Goal: Transaction & Acquisition: Purchase product/service

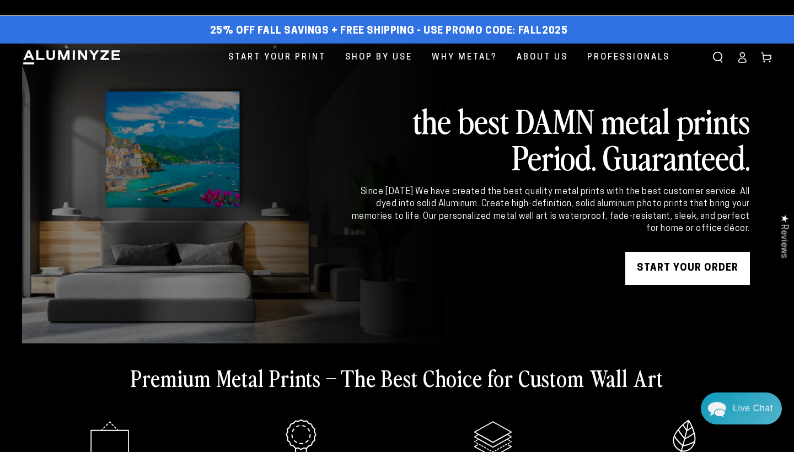
click at [560, 266] on link "START YOUR Order" at bounding box center [687, 268] width 125 height 33
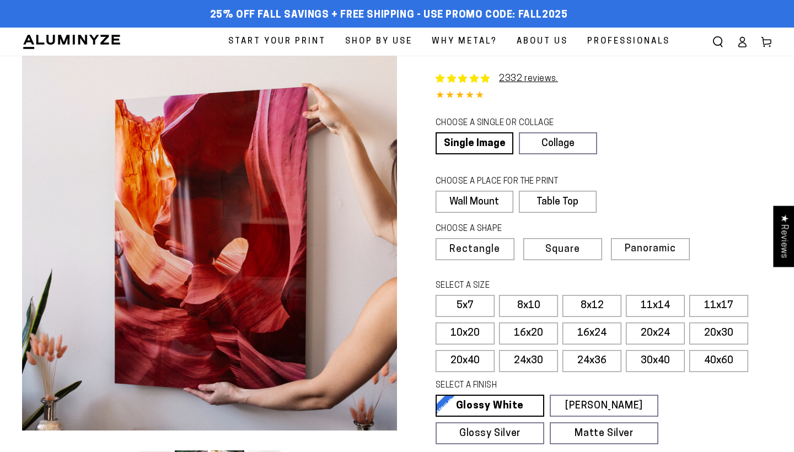
select select "**********"
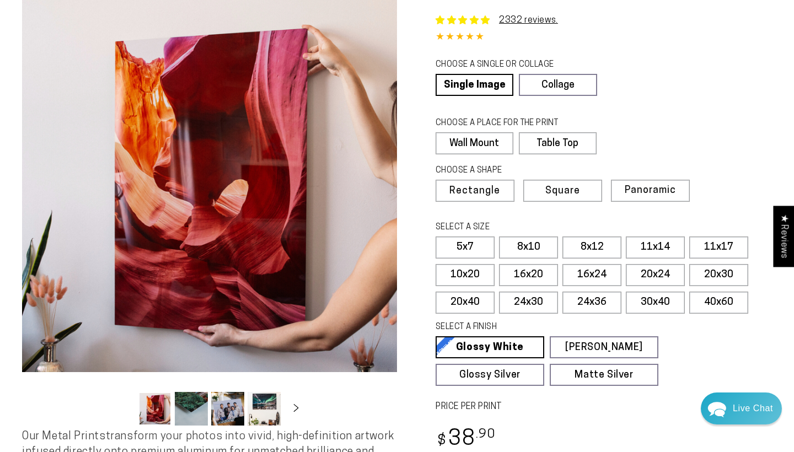
scroll to position [126, 0]
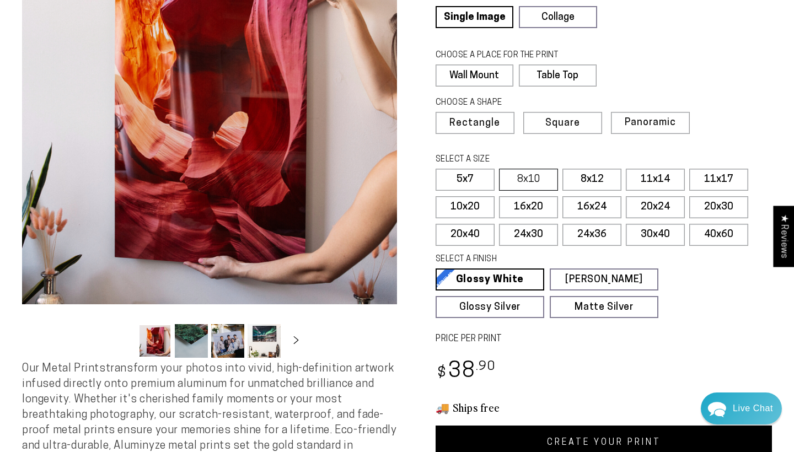
click at [518, 178] on label "8x10" at bounding box center [528, 180] width 59 height 22
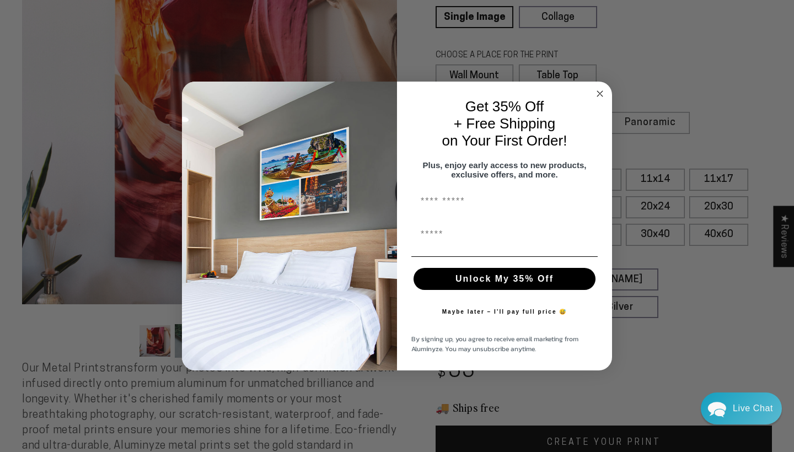
click at [600, 92] on circle "Close dialog" at bounding box center [600, 94] width 13 height 13
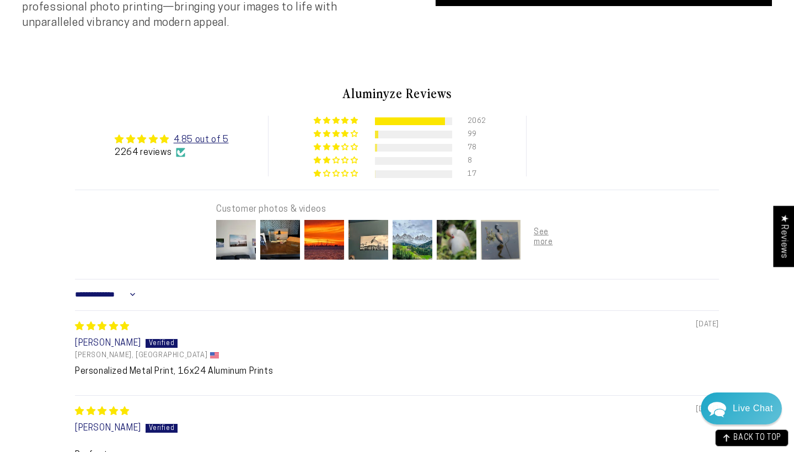
scroll to position [583, 0]
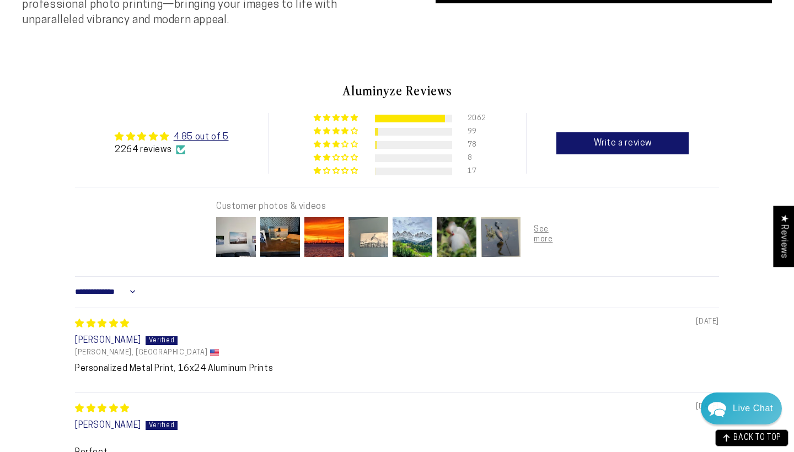
click at [376, 251] on img at bounding box center [368, 237] width 44 height 44
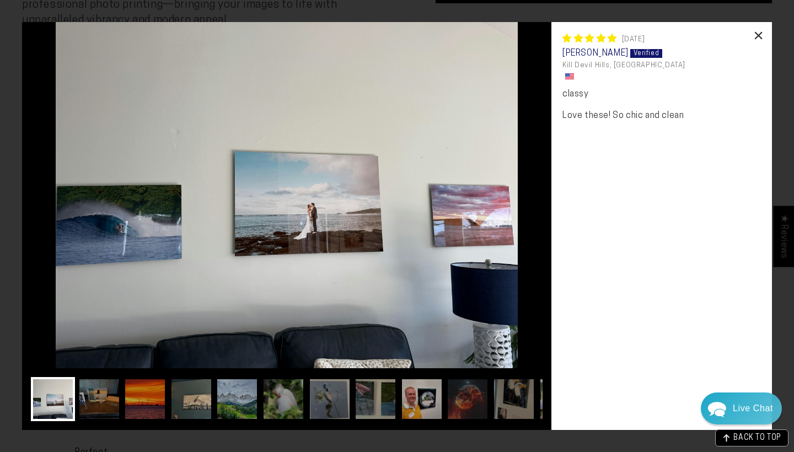
click at [755, 39] on div "×" at bounding box center [758, 35] width 26 height 26
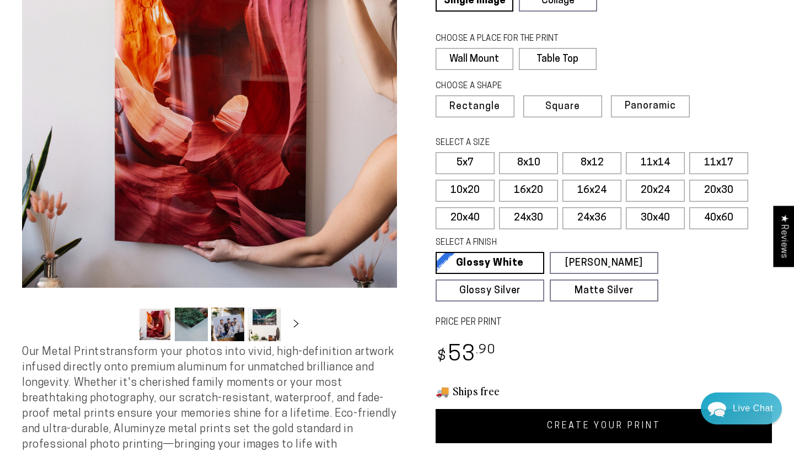
scroll to position [142, 0]
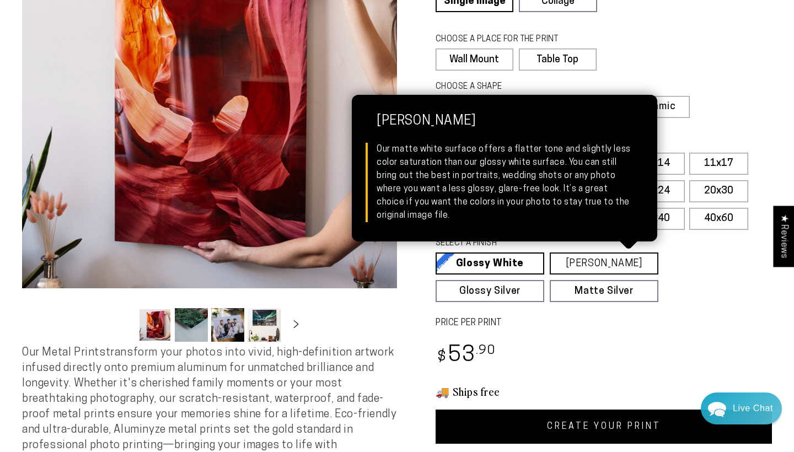
click at [572, 256] on link "Matte White Matte White Our matte white surface offers a flatter tone and sligh…" at bounding box center [604, 263] width 109 height 22
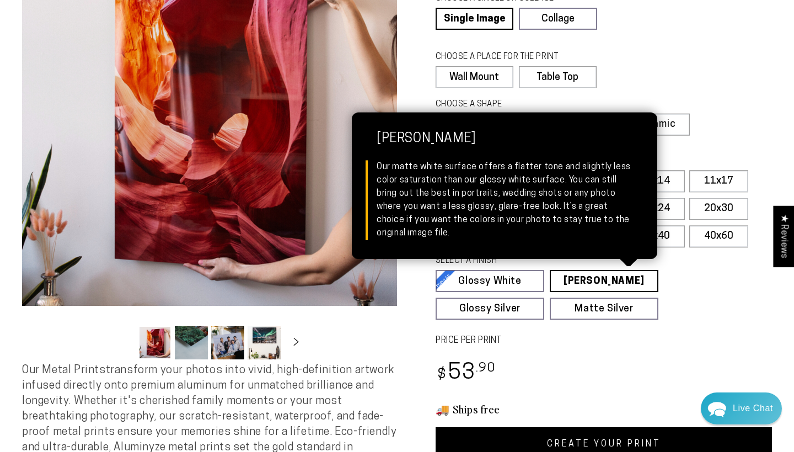
scroll to position [124, 0]
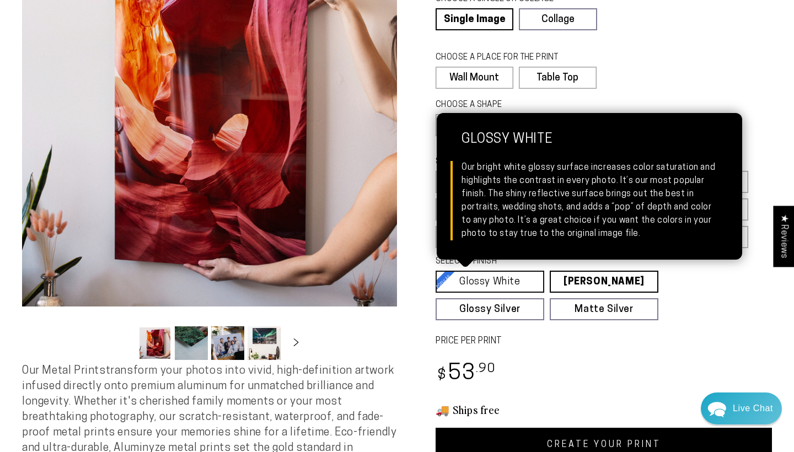
click at [512, 287] on link "Glossy White Glossy White Our bright white glossy surface increases color satur…" at bounding box center [489, 282] width 109 height 22
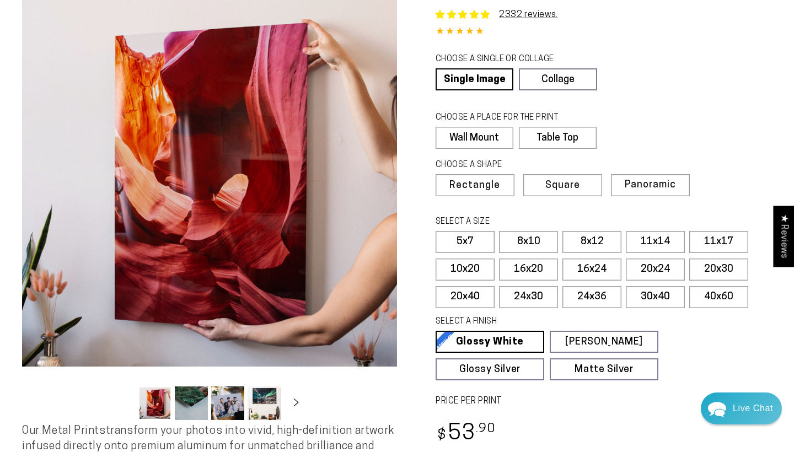
scroll to position [65, 0]
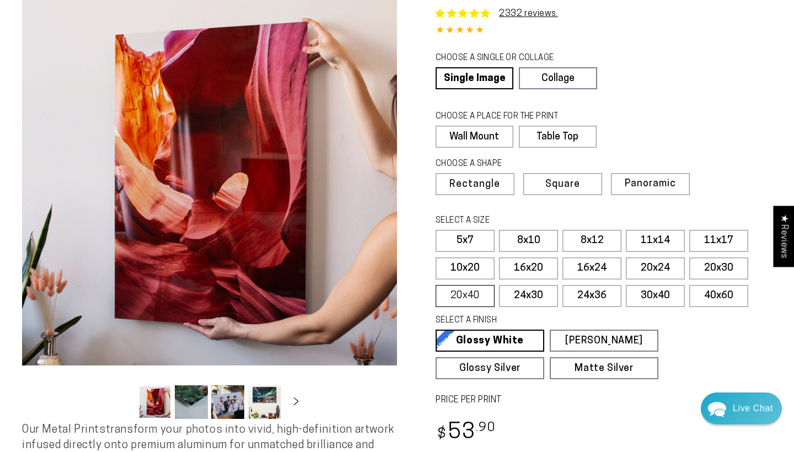
click at [478, 301] on label "20x40" at bounding box center [464, 296] width 59 height 22
click at [713, 266] on label "20x30" at bounding box center [718, 268] width 59 height 22
click at [678, 265] on label "20x24" at bounding box center [655, 268] width 59 height 22
click at [623, 265] on fieldset "SELECT A SIZE Learn more 5x7 8x10" at bounding box center [599, 264] width 329 height 98
click at [613, 267] on label "16x24" at bounding box center [591, 268] width 59 height 22
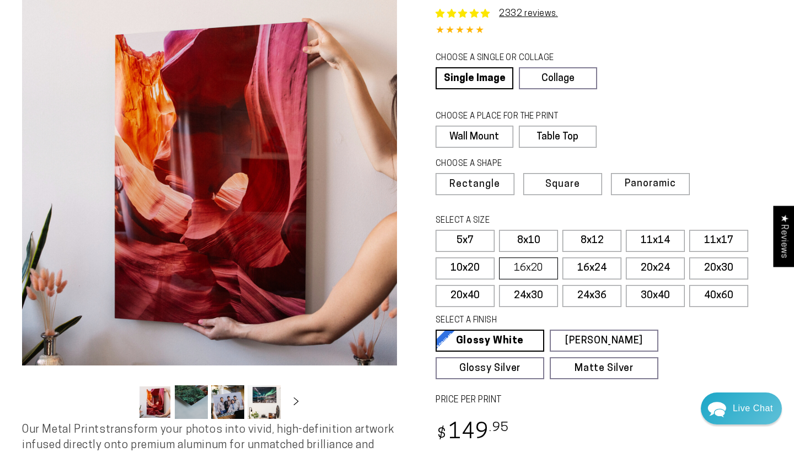
click at [555, 268] on label "16x20" at bounding box center [528, 268] width 59 height 22
click at [472, 262] on label "10x20" at bounding box center [464, 268] width 59 height 22
click at [188, 390] on button "Load image 2 in gallery view" at bounding box center [191, 402] width 33 height 34
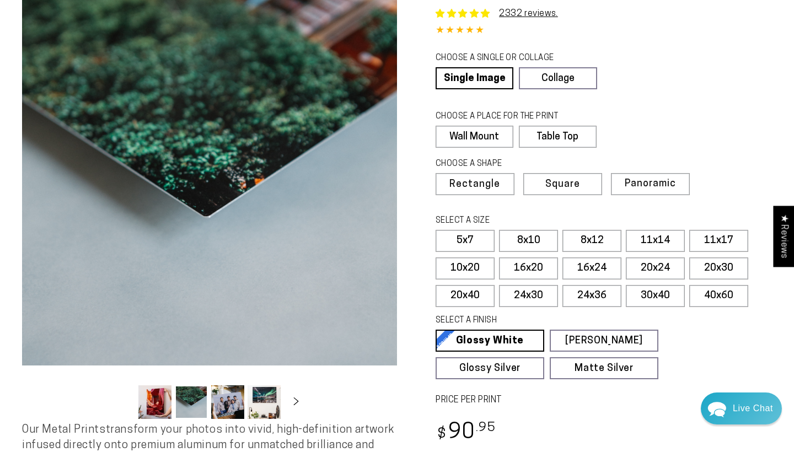
click at [225, 404] on button "Load image 3 in gallery view" at bounding box center [227, 402] width 33 height 34
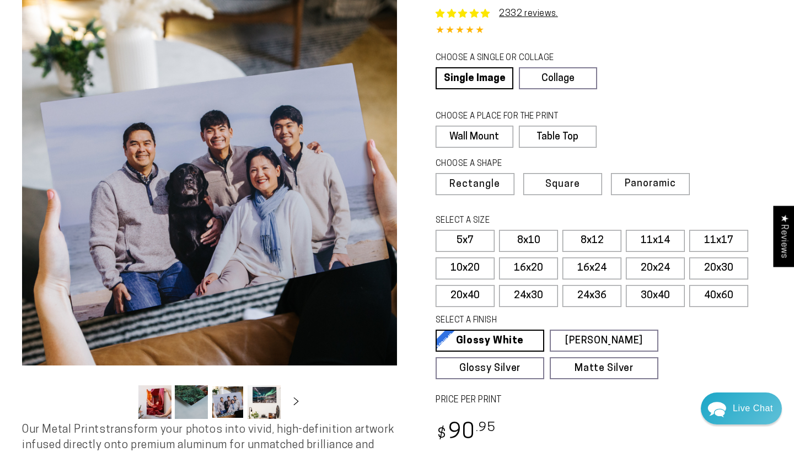
click at [267, 412] on button "Load image 4 in gallery view" at bounding box center [264, 402] width 33 height 34
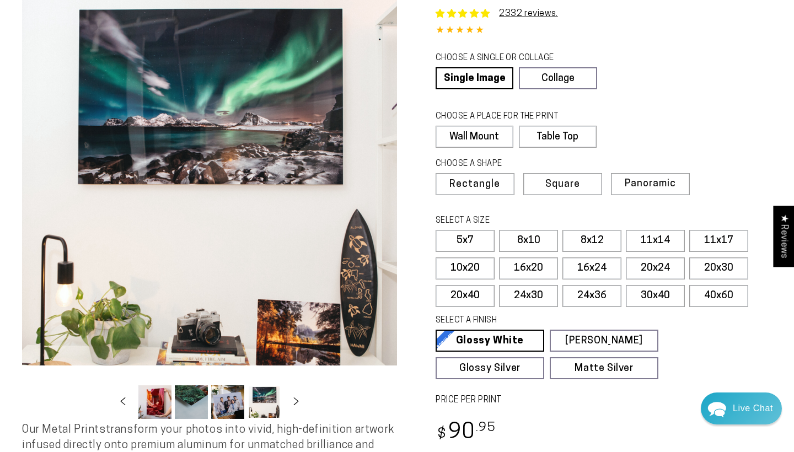
scroll to position [0, 107]
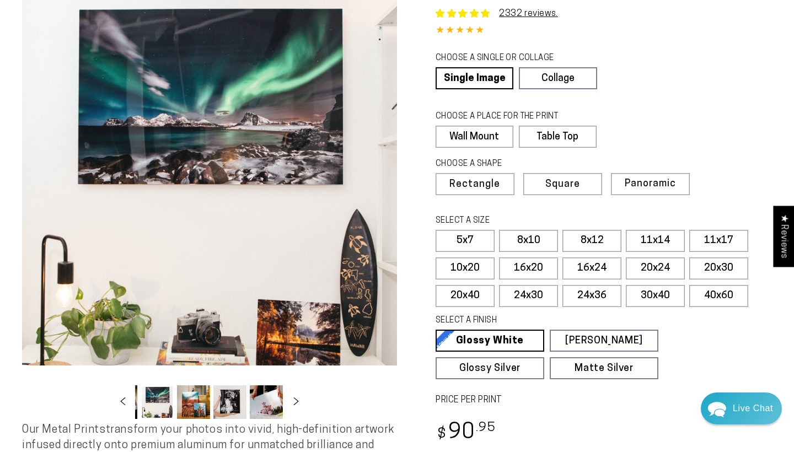
click at [262, 404] on button "Load image 7 in gallery view" at bounding box center [266, 402] width 33 height 34
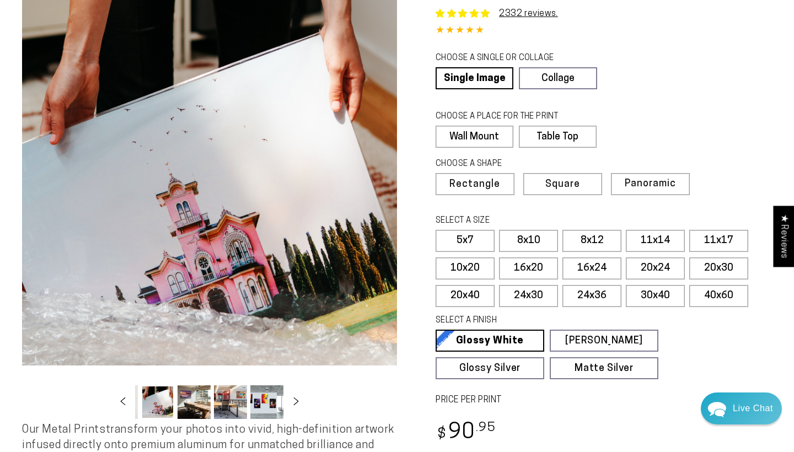
scroll to position [0, 216]
click at [209, 408] on button "Load image 8 in gallery view" at bounding box center [193, 402] width 33 height 34
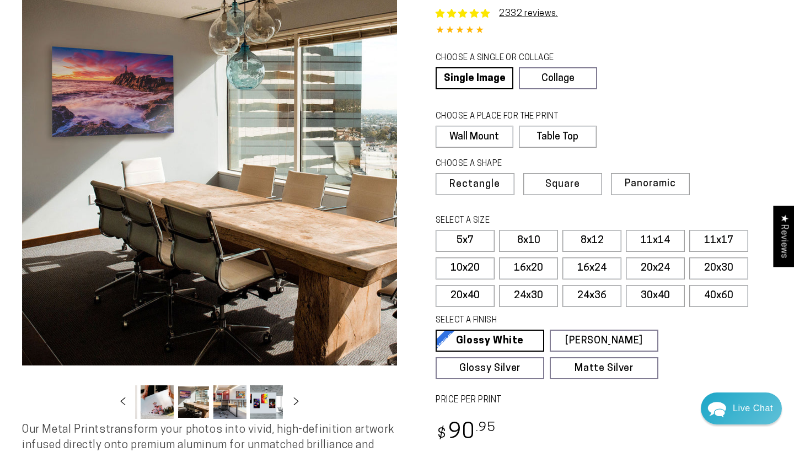
click at [224, 406] on button "Load image 9 in gallery view" at bounding box center [229, 402] width 33 height 34
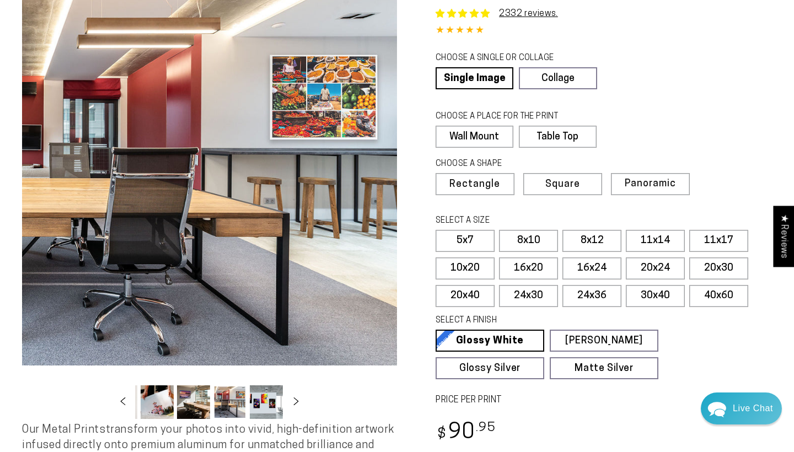
click at [245, 406] on button "Load image 9 in gallery view" at bounding box center [229, 402] width 33 height 34
click at [233, 407] on button "Load image 9 in gallery view" at bounding box center [229, 402] width 33 height 34
click at [257, 409] on button "Load image 10 in gallery view" at bounding box center [266, 402] width 33 height 34
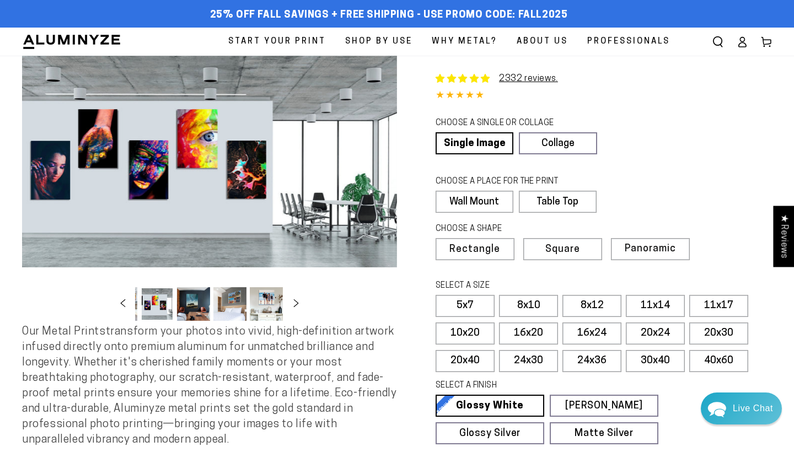
scroll to position [0, 0]
